Goal: Information Seeking & Learning: Learn about a topic

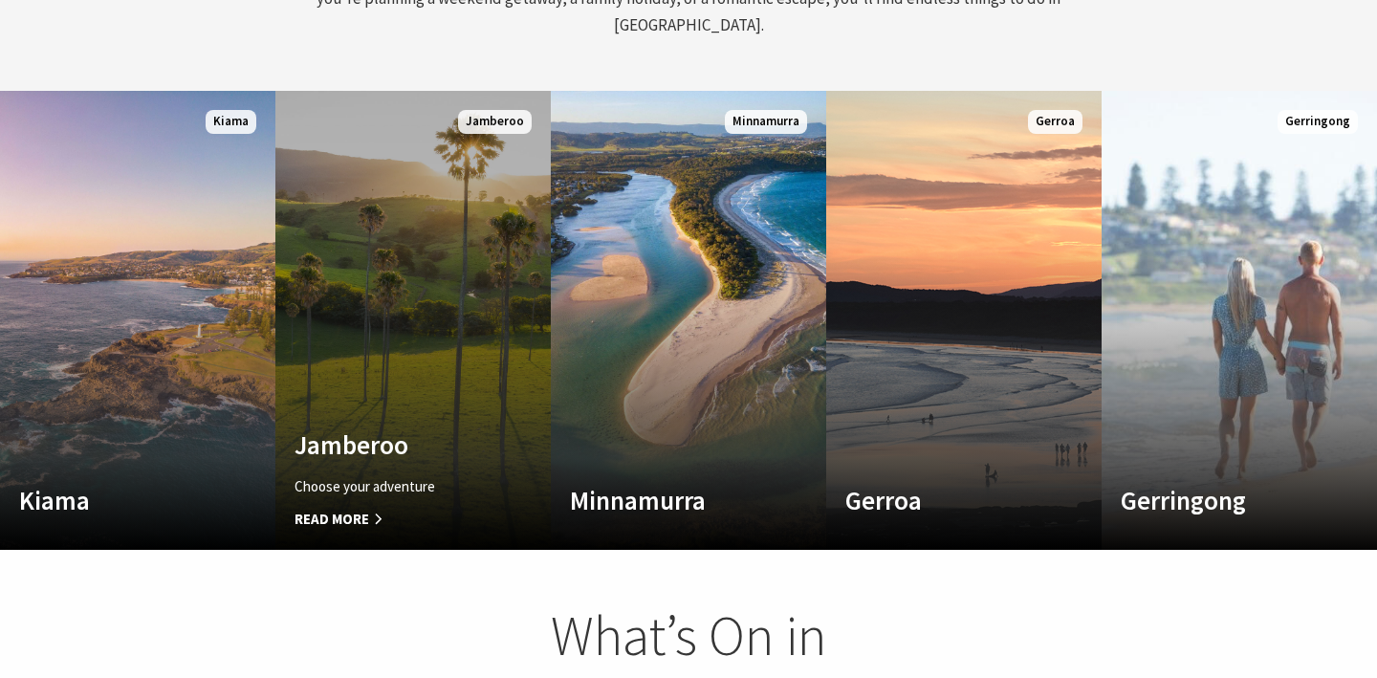
scroll to position [1008, 0]
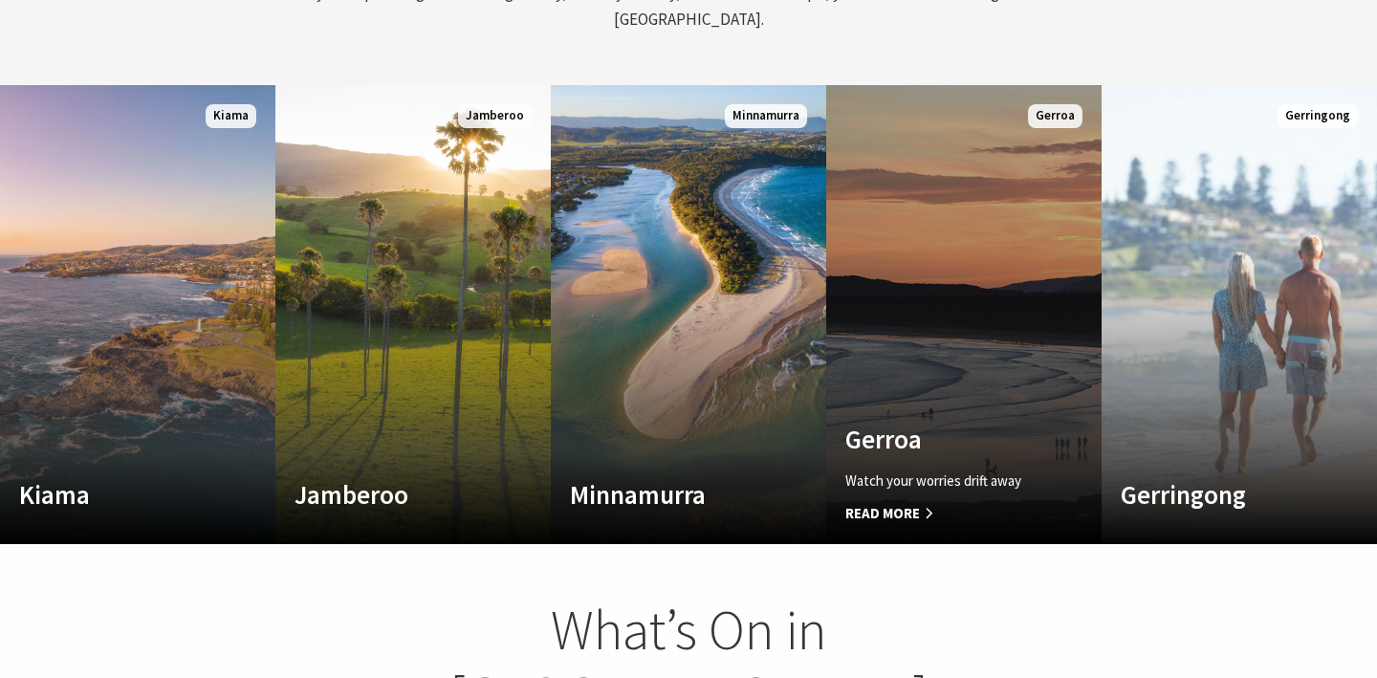
click at [883, 234] on link "Custom Image Used Gerroa Watch your worries drift away Read More Gerroa" at bounding box center [963, 314] width 275 height 459
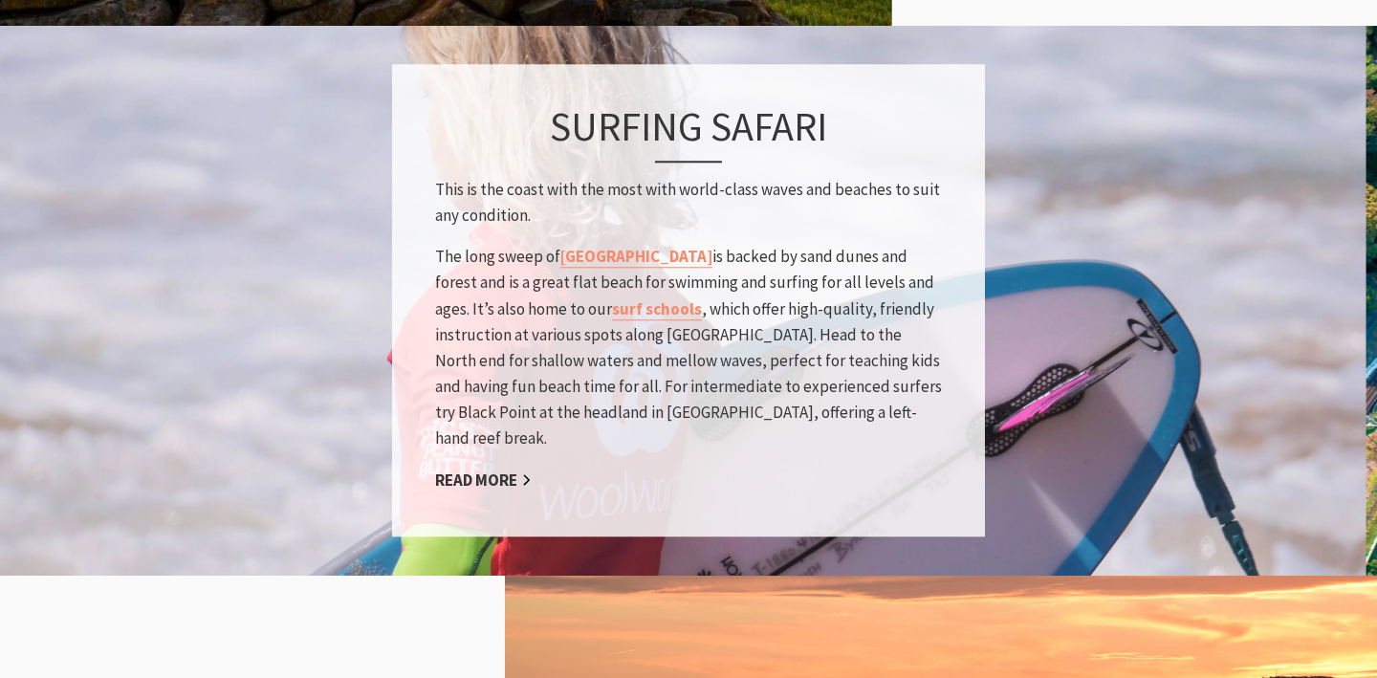
scroll to position [1594, 0]
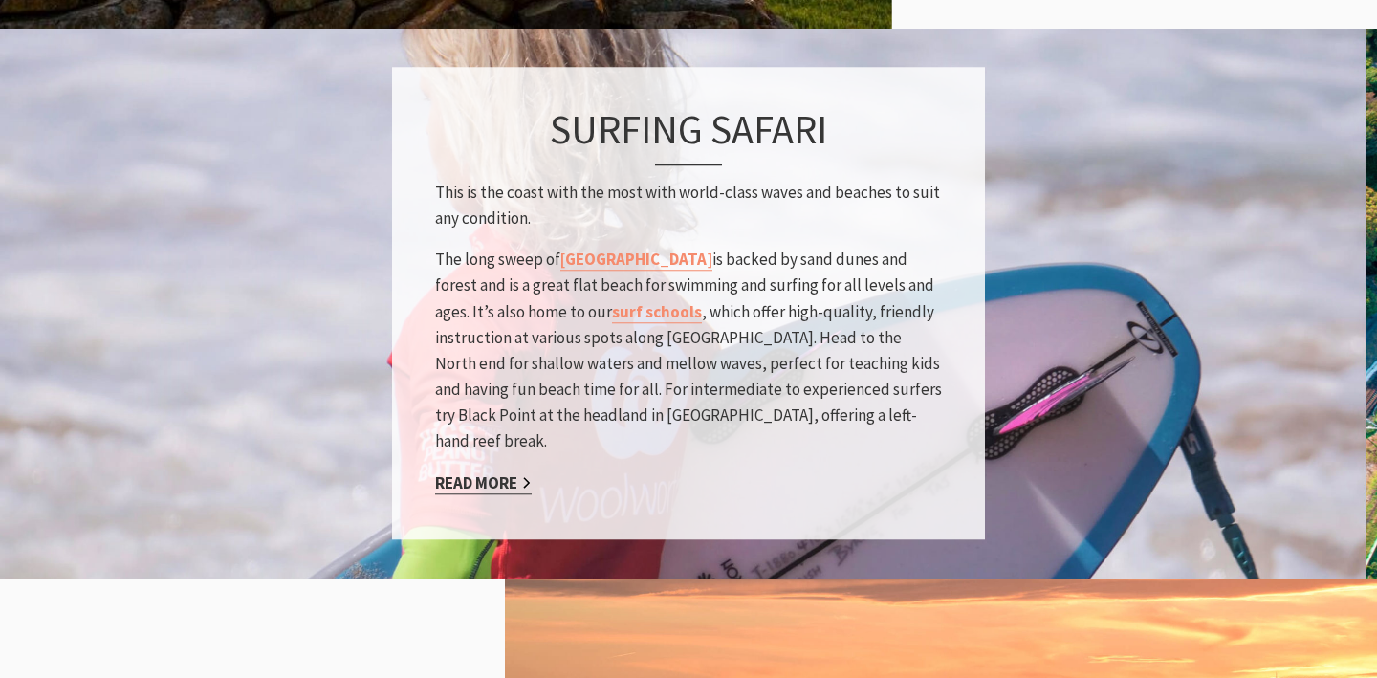
click at [467, 472] on link "Read More" at bounding box center [483, 483] width 97 height 22
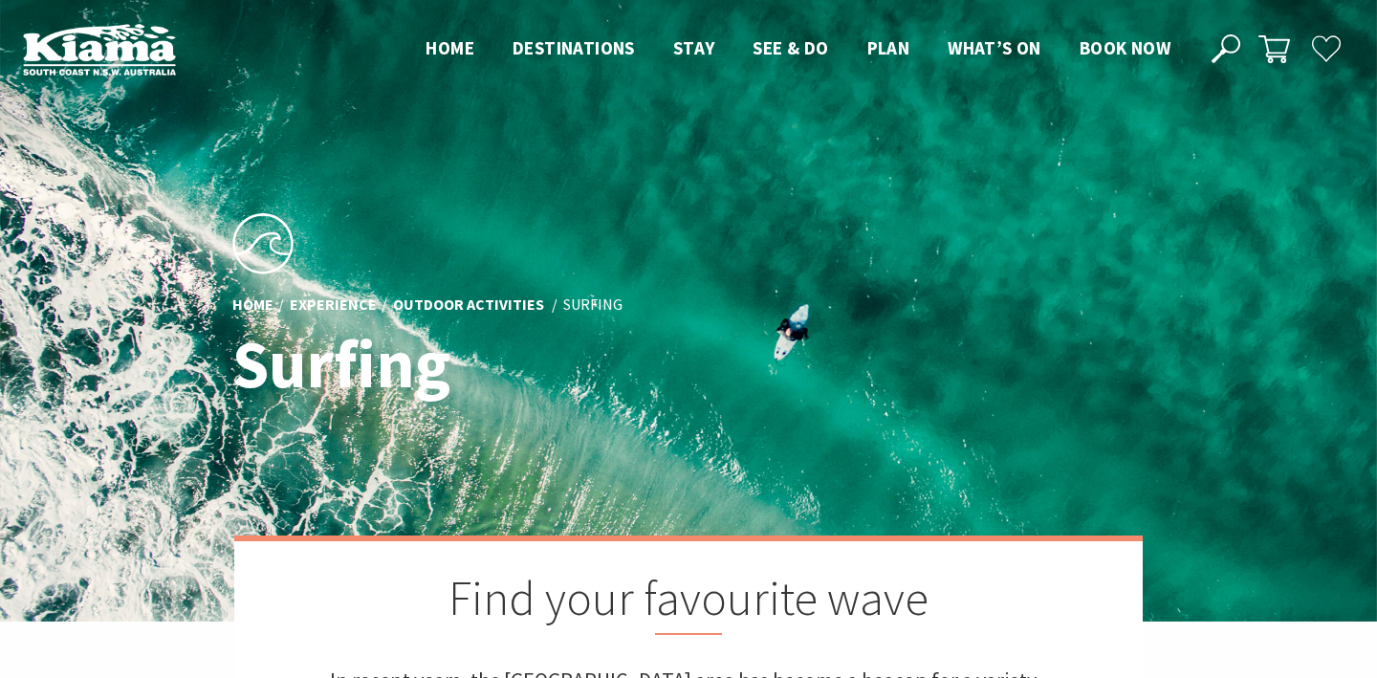
click at [578, 307] on li "Surfing" at bounding box center [592, 305] width 59 height 25
click at [590, 311] on li "Surfing" at bounding box center [592, 305] width 59 height 25
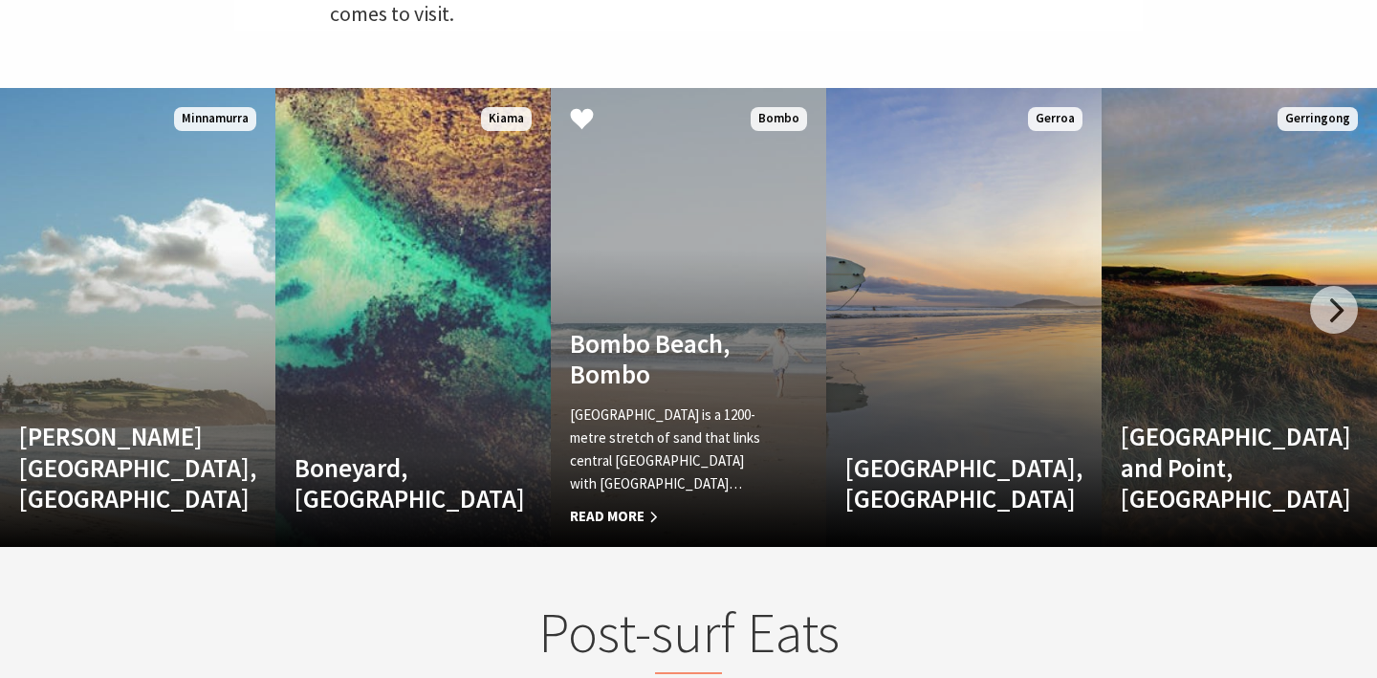
scroll to position [886, 0]
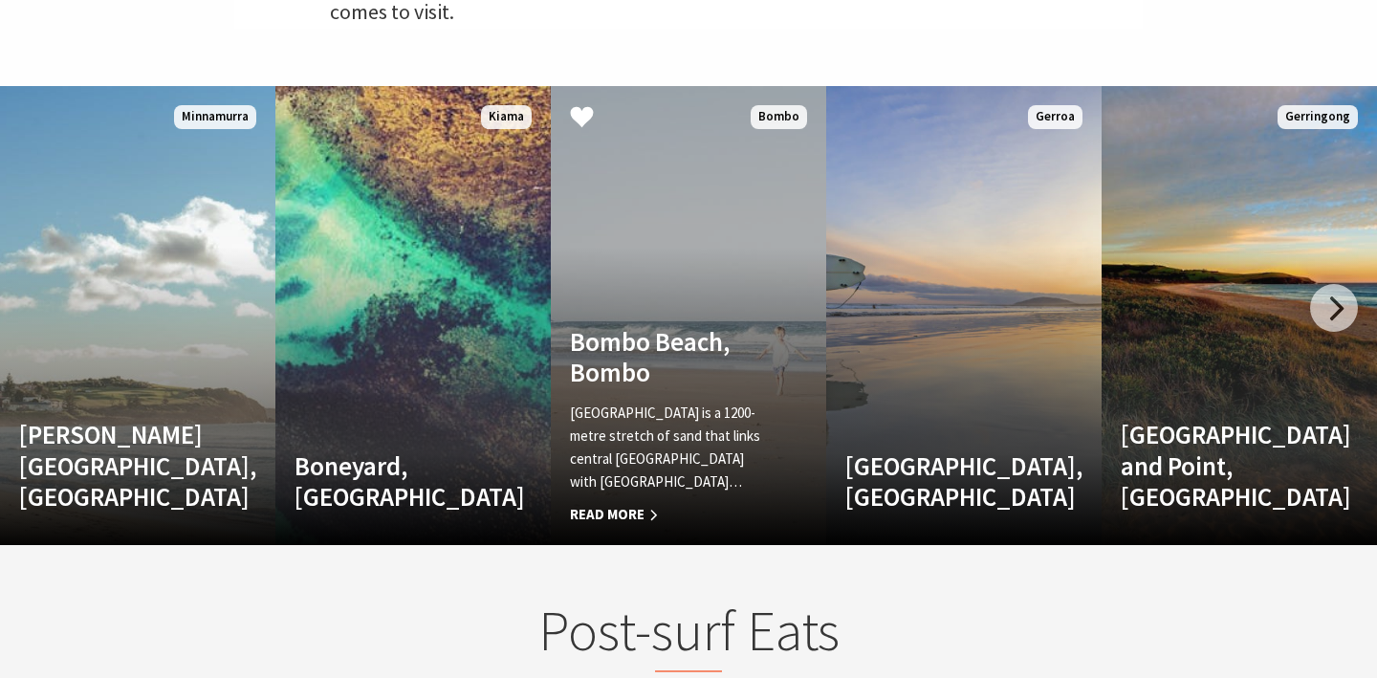
click at [646, 508] on span "Read More" at bounding box center [668, 514] width 196 height 23
